Goal: Transaction & Acquisition: Purchase product/service

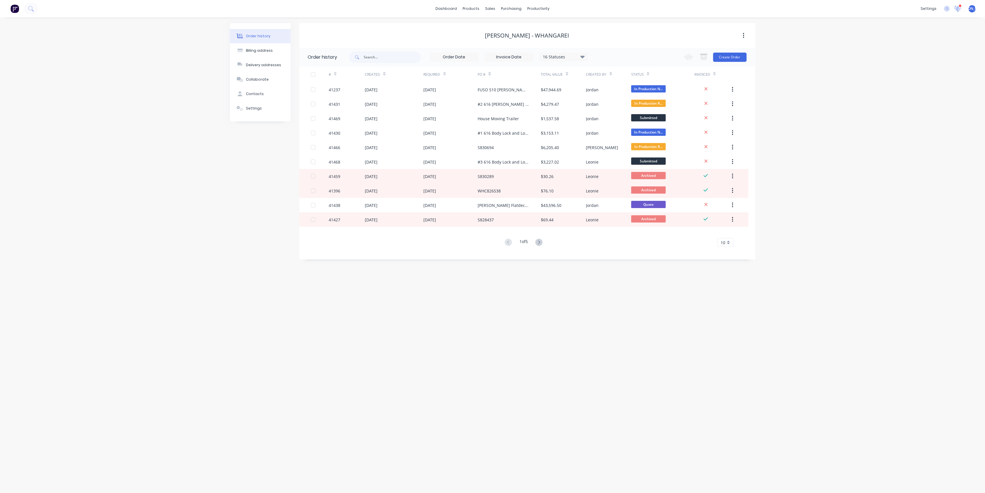
click at [956, 10] on icon at bounding box center [958, 9] width 7 height 6
click at [493, 9] on div "sales" at bounding box center [490, 8] width 16 height 9
click at [505, 26] on div "Sales Orders" at bounding box center [512, 27] width 24 height 5
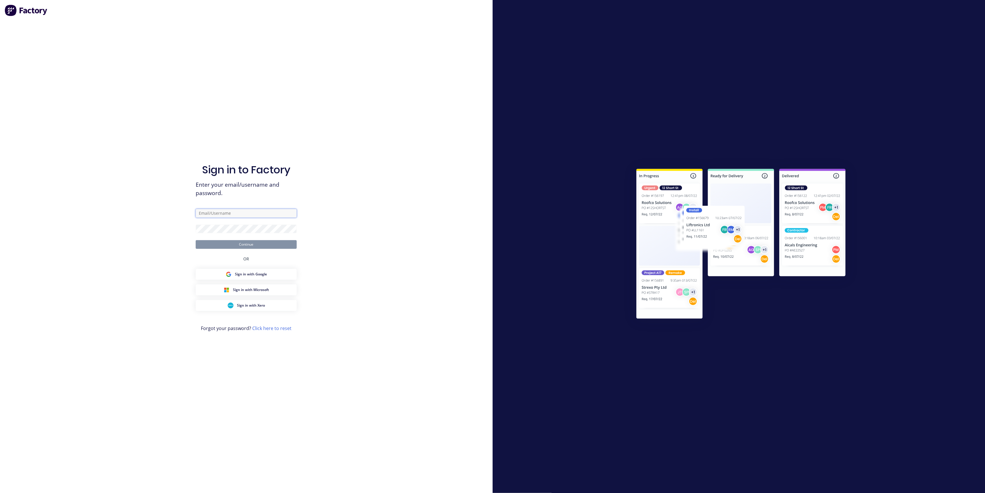
drag, startPoint x: 236, startPoint y: 214, endPoint x: 239, endPoint y: 217, distance: 4.4
click at [236, 214] on input "text" at bounding box center [246, 213] width 101 height 9
drag, startPoint x: 257, startPoint y: 215, endPoint x: 120, endPoint y: 201, distance: 137.2
click at [120, 201] on div "Sign in to Factory Enter your email/username and password. [EMAIL_ADDRESS][PERS…" at bounding box center [246, 246] width 493 height 493
type input "[EMAIL_ADDRESS][DOMAIN_NAME]"
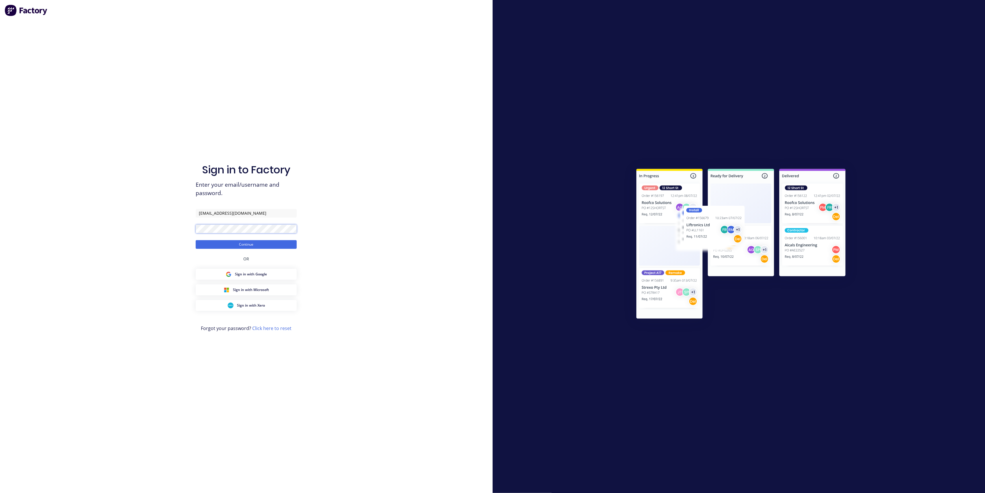
click at [196, 240] on button "Continue" at bounding box center [246, 244] width 101 height 9
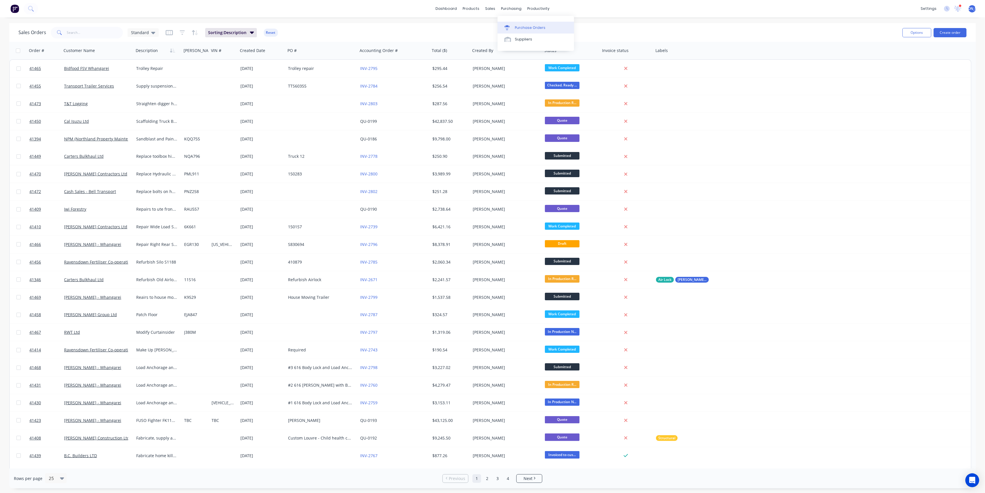
click at [528, 27] on div "Purchase Orders" at bounding box center [530, 27] width 31 height 5
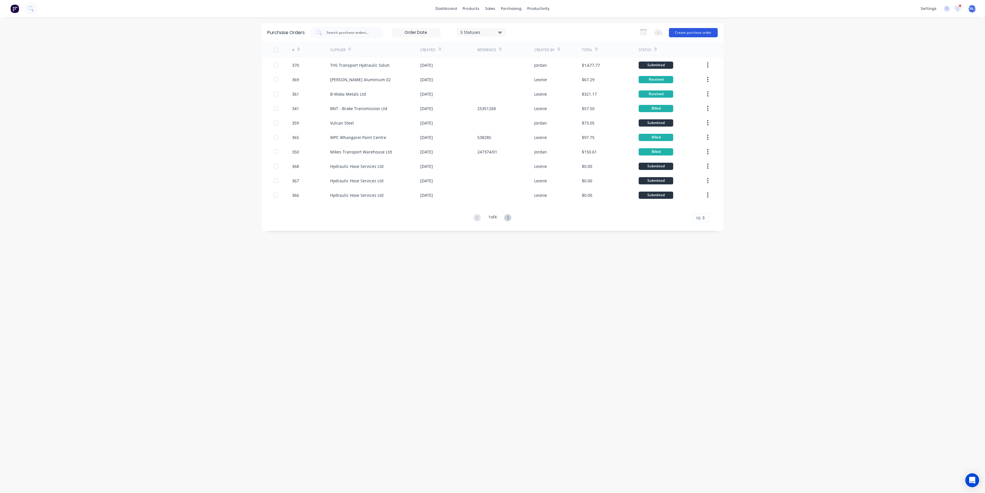
click at [703, 34] on button "Create purchase order" at bounding box center [693, 32] width 49 height 9
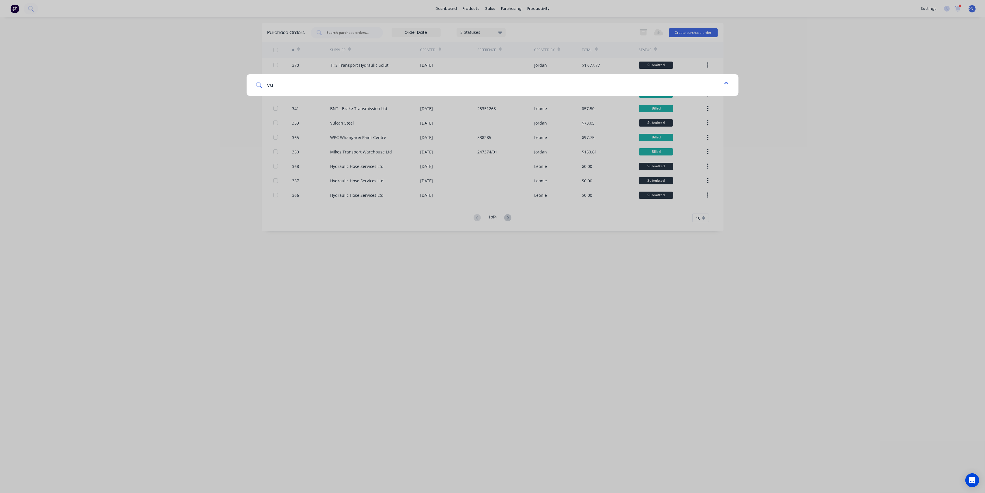
type input "v"
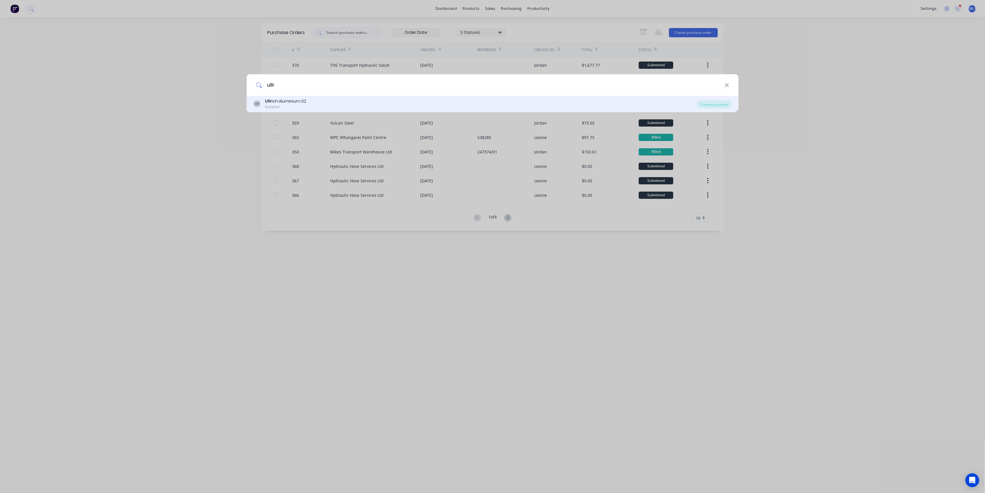
type input "ullr"
click at [400, 102] on div "U0 Ullr ich Aluminium 02 Supplier" at bounding box center [475, 103] width 444 height 11
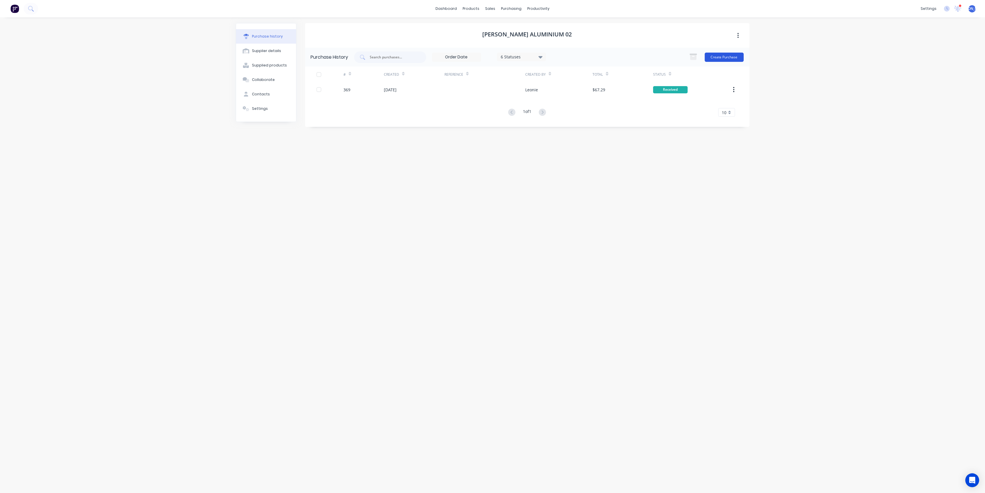
click at [730, 59] on button "Create Purchase" at bounding box center [724, 57] width 39 height 9
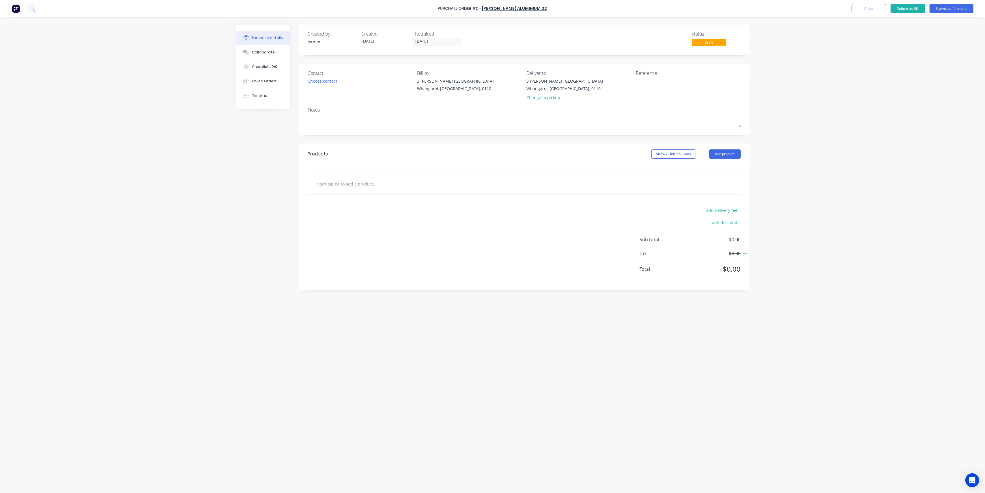
click at [339, 183] on input "text" at bounding box center [374, 184] width 115 height 12
type input "B/Coaming Extrusion - Mill Run"
click at [408, 202] on button "Add B/Coaming Extrusion - Mill Run to order" at bounding box center [406, 205] width 173 height 18
click at [382, 205] on div at bounding box center [392, 204] width 59 height 8
click at [442, 210] on div "- UA6389 - 2 @ 5m long, remainder @ 7.5m long" at bounding box center [404, 207] width 83 height 14
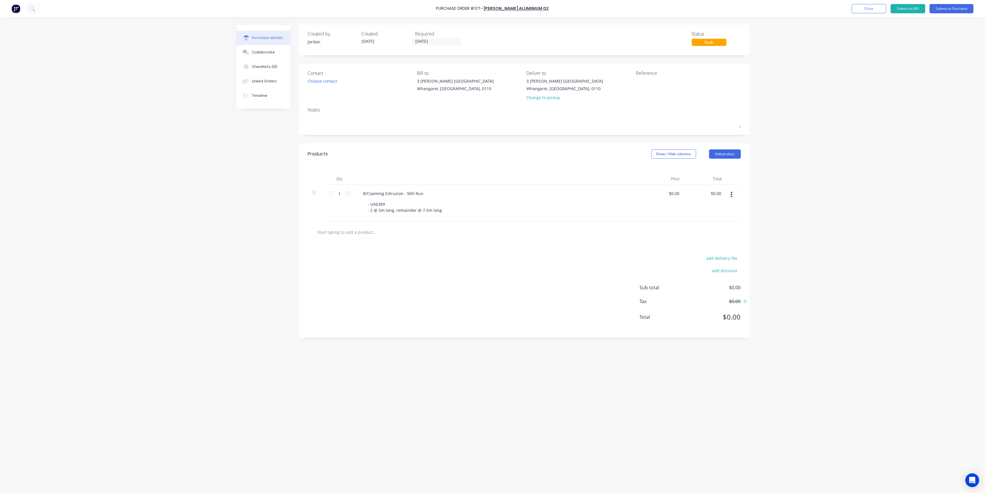
click at [480, 209] on div "- UA6389 - 2 @ 5m long, remainder @ 7.5m long" at bounding box center [500, 207] width 275 height 14
click at [947, 9] on button "Submit as Purchase" at bounding box center [952, 8] width 44 height 9
click at [909, 10] on button "Options" at bounding box center [920, 8] width 29 height 9
click at [916, 21] on div "Print / Email" at bounding box center [907, 23] width 44 height 8
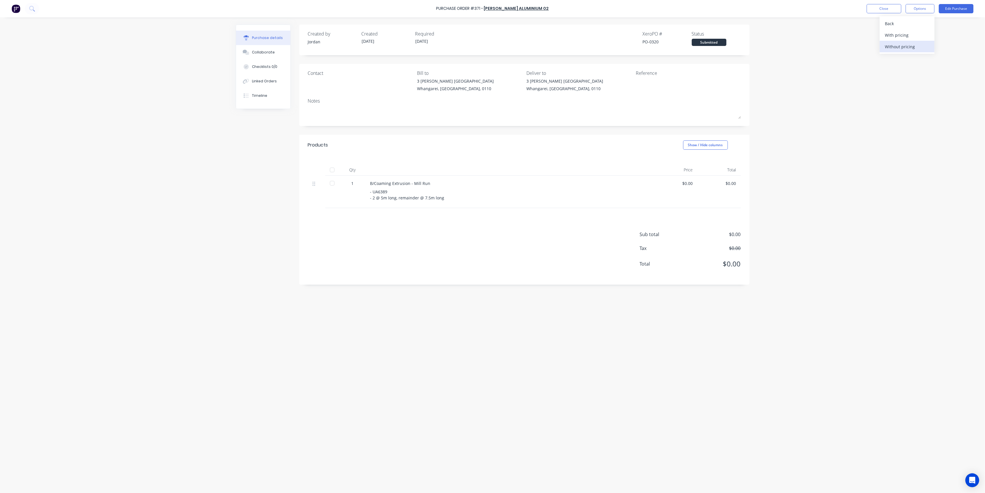
click at [916, 43] on div "Without pricing" at bounding box center [907, 46] width 44 height 8
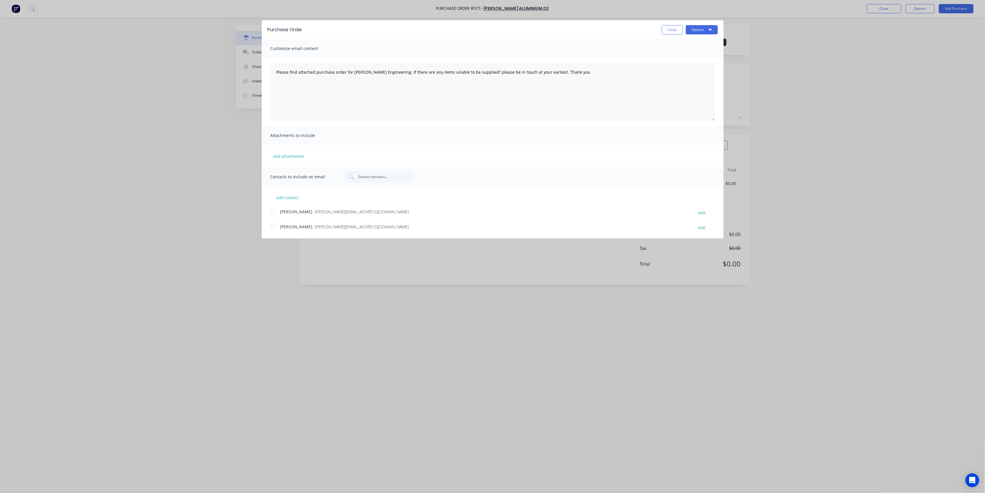
click at [273, 211] on div at bounding box center [273, 211] width 12 height 12
click at [716, 27] on button "Options" at bounding box center [702, 29] width 32 height 9
click at [580, 72] on textarea "Please find attached purchase order for [PERSON_NAME] Engineering. If there are…" at bounding box center [493, 92] width 445 height 58
click at [699, 33] on button "Options" at bounding box center [702, 29] width 32 height 9
click at [700, 52] on div "Email" at bounding box center [690, 56] width 44 height 8
